Goal: Information Seeking & Learning: Learn about a topic

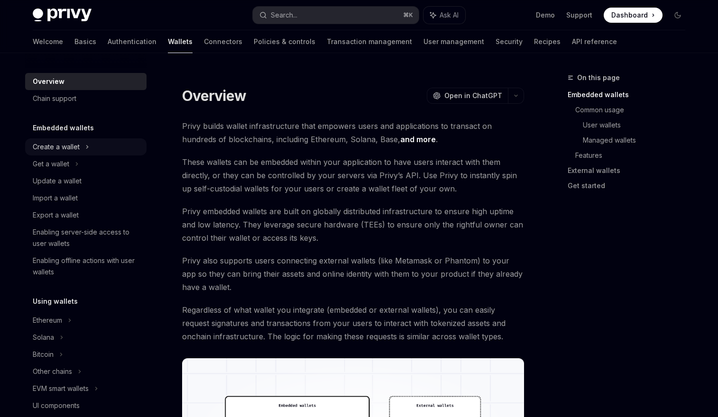
click at [67, 147] on div "Create a wallet" at bounding box center [56, 146] width 47 height 11
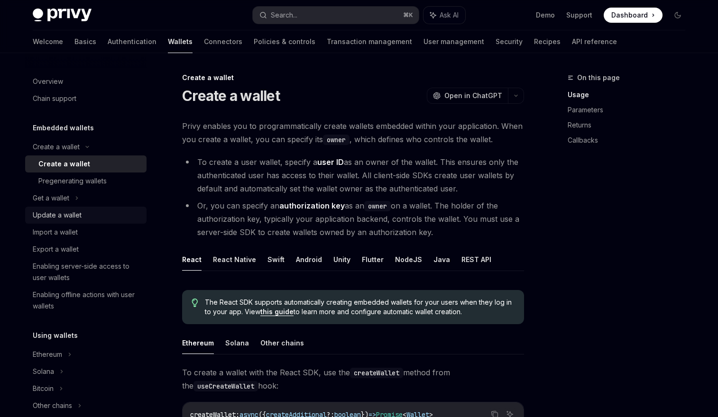
click at [68, 213] on div "Update a wallet" at bounding box center [57, 215] width 49 height 11
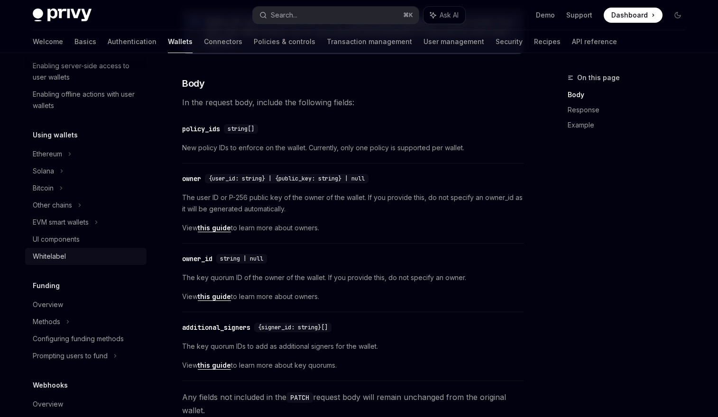
scroll to position [259, 0]
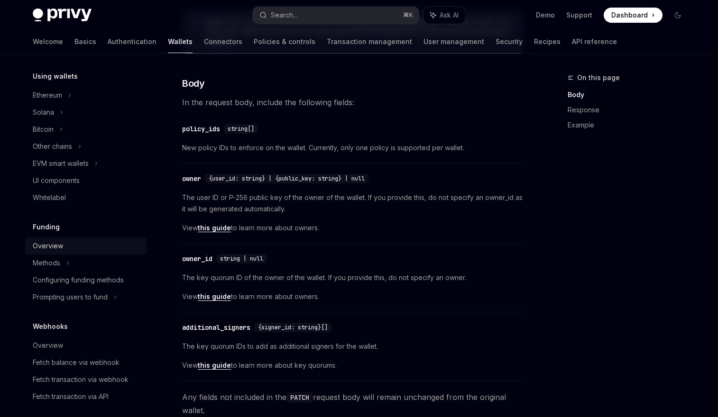
click at [78, 243] on div "Overview" at bounding box center [87, 245] width 108 height 11
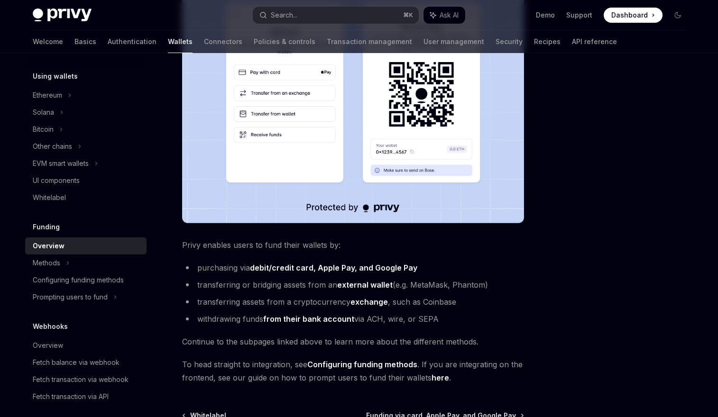
scroll to position [248, 0]
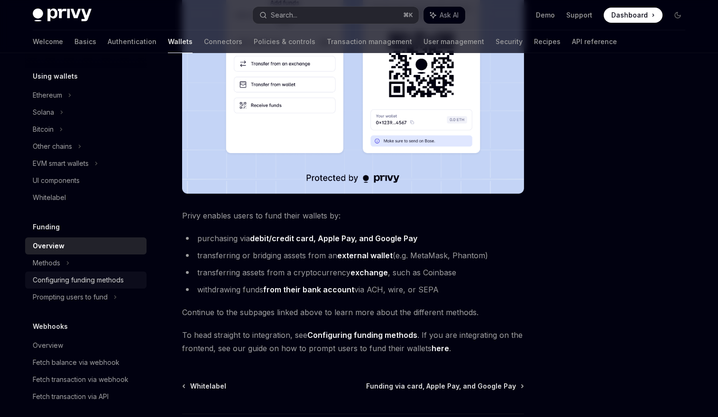
click at [96, 280] on div "Configuring funding methods" at bounding box center [78, 280] width 91 height 11
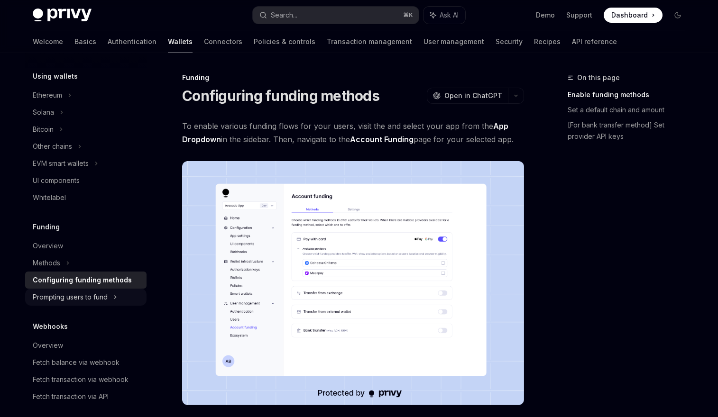
click at [72, 152] on div "Prompting users to fund" at bounding box center [52, 146] width 39 height 11
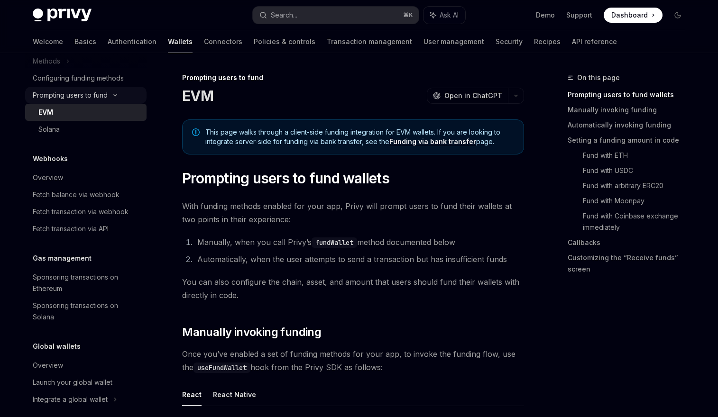
scroll to position [471, 0]
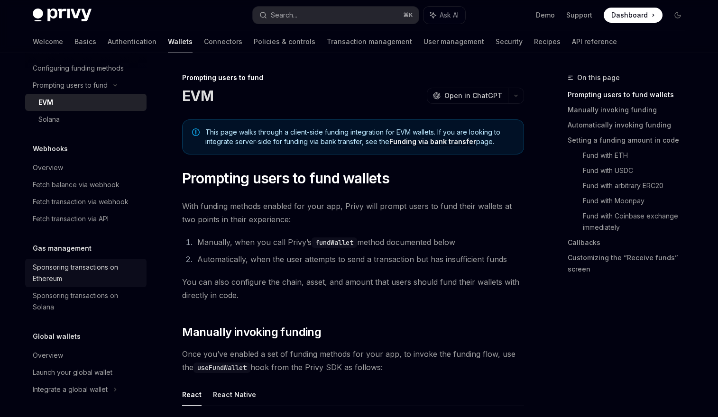
click at [94, 270] on div "Sponsoring transactions on Ethereum" at bounding box center [87, 273] width 108 height 23
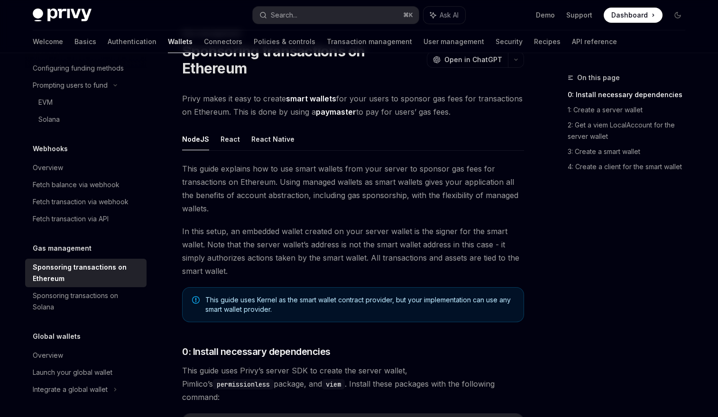
scroll to position [198, 0]
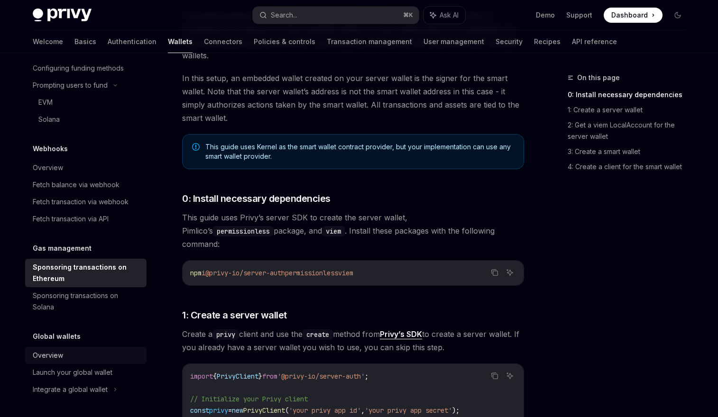
click at [59, 357] on div "Overview" at bounding box center [48, 355] width 30 height 11
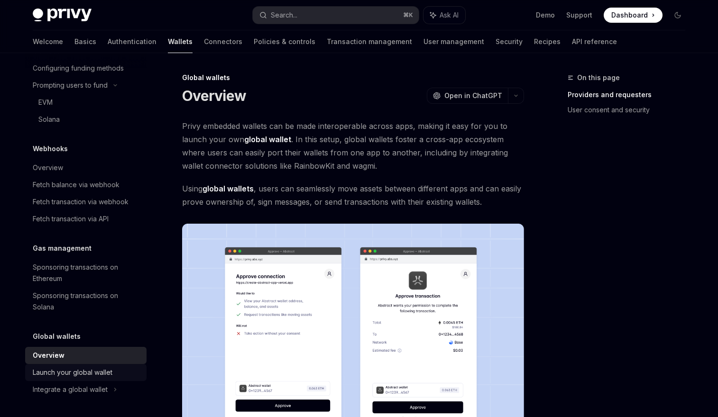
click at [64, 373] on div "Launch your global wallet" at bounding box center [73, 372] width 80 height 11
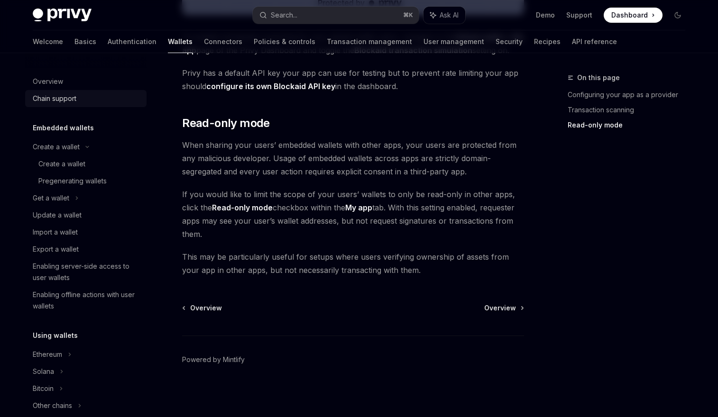
click at [70, 101] on div "Chain support" at bounding box center [55, 98] width 44 height 11
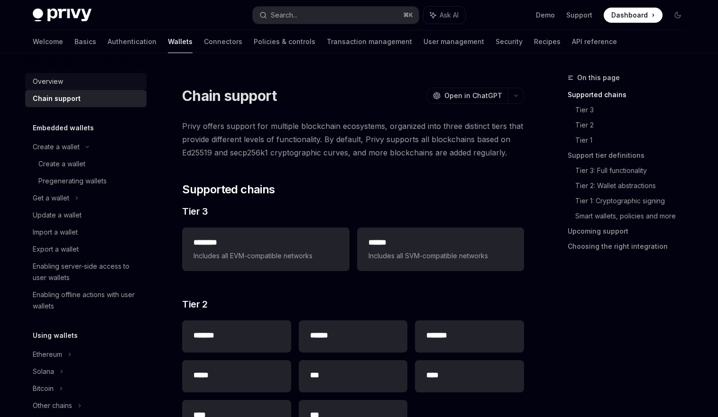
click at [55, 85] on div "Overview" at bounding box center [48, 81] width 30 height 11
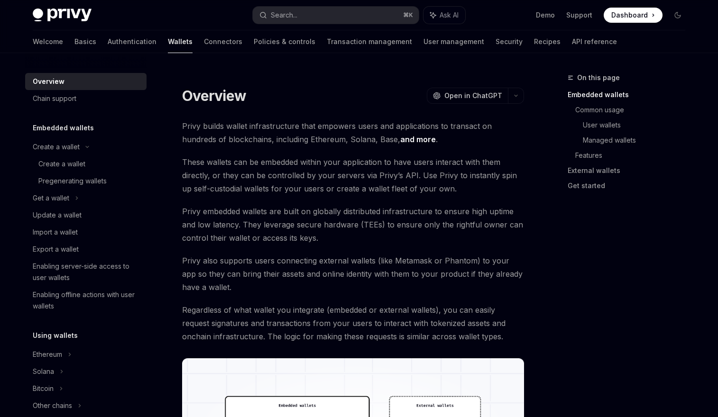
type textarea "*"
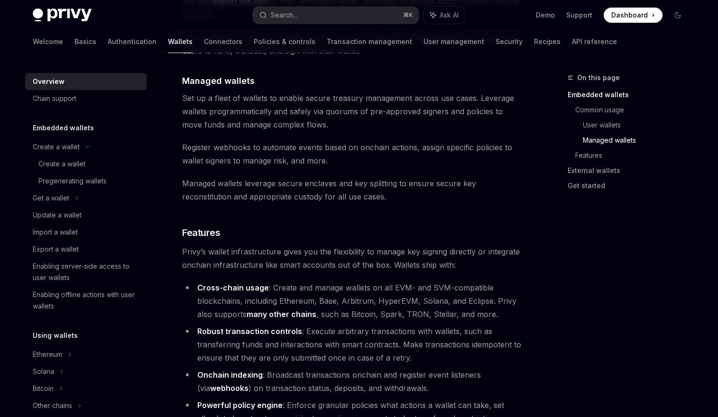
scroll to position [967, 0]
